Goal: Task Accomplishment & Management: Manage account settings

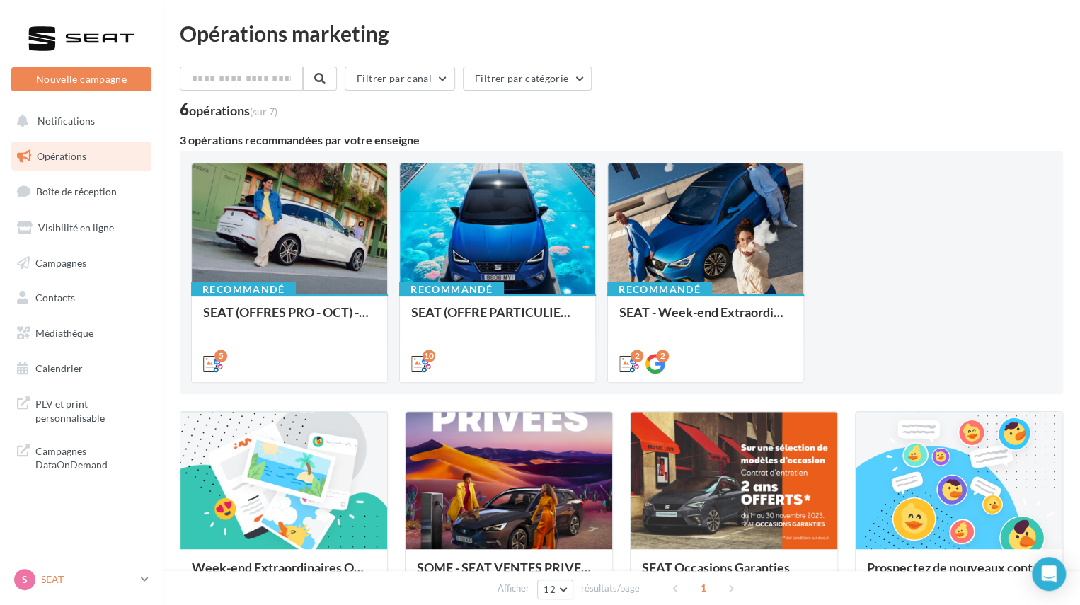
click at [86, 575] on p "SEAT" at bounding box center [88, 579] width 94 height 14
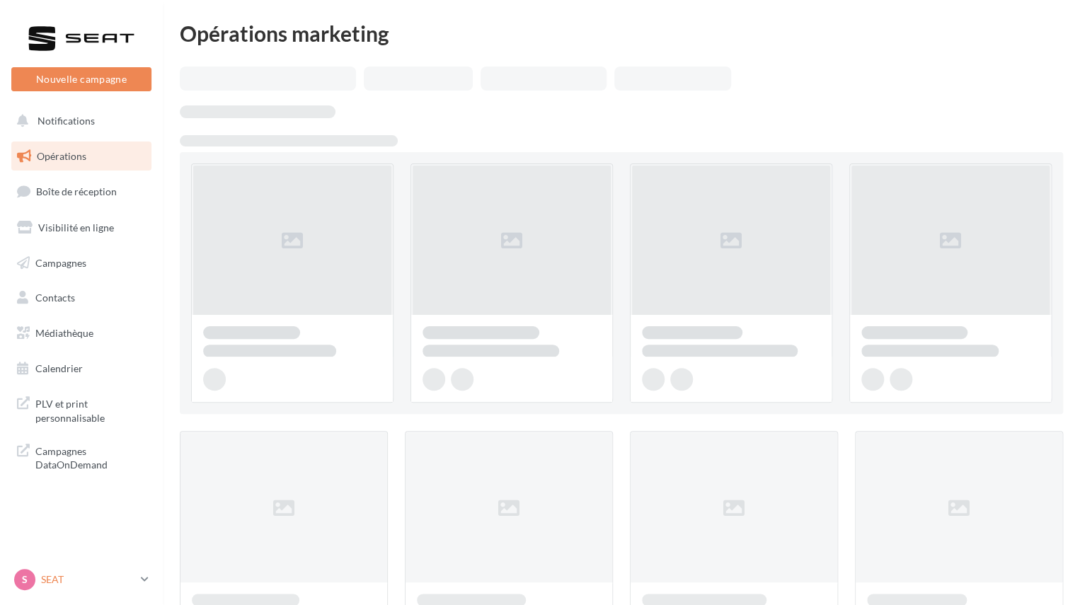
click at [74, 571] on div "S SEAT SEAT-STE-[PERSON_NAME]-[GEOGRAPHIC_DATA]" at bounding box center [74, 579] width 121 height 21
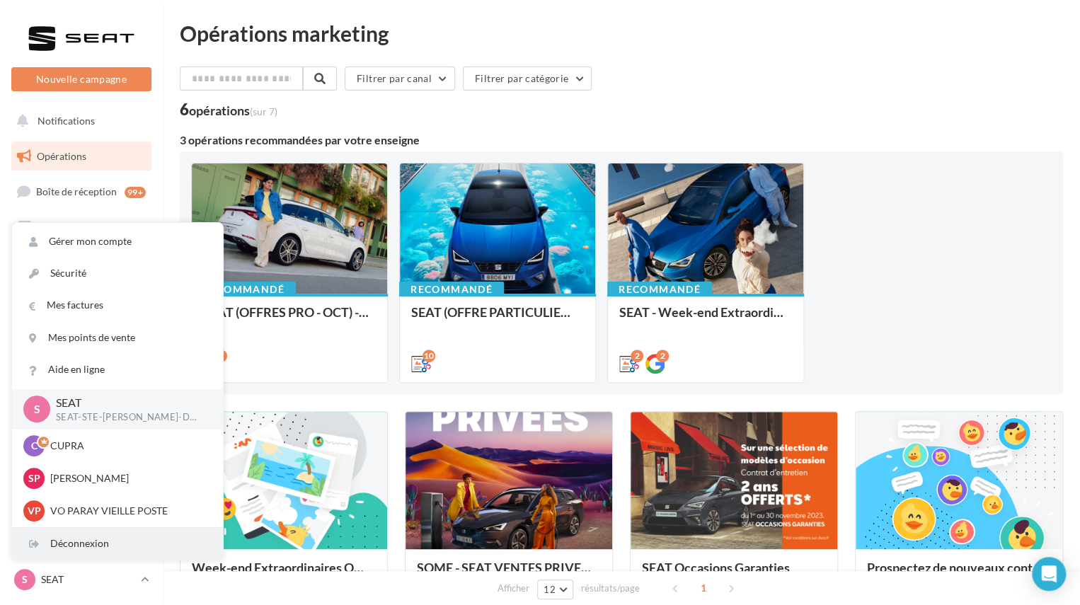
click at [107, 548] on div "Déconnexion" at bounding box center [117, 544] width 211 height 32
